Goal: Information Seeking & Learning: Learn about a topic

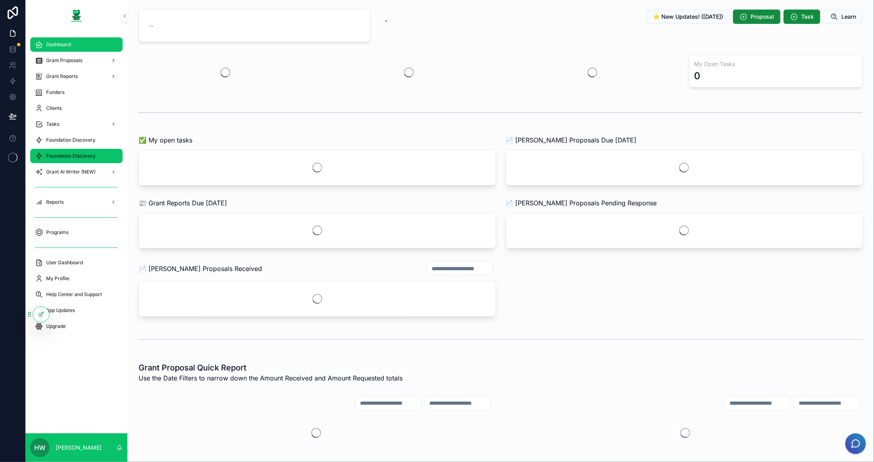
click at [83, 153] on span "Foundation Discovery" at bounding box center [70, 156] width 49 height 6
